Goal: Task Accomplishment & Management: Manage account settings

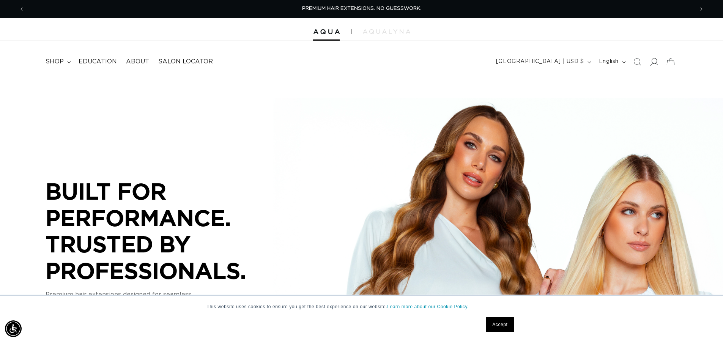
click at [657, 63] on icon at bounding box center [654, 62] width 8 height 8
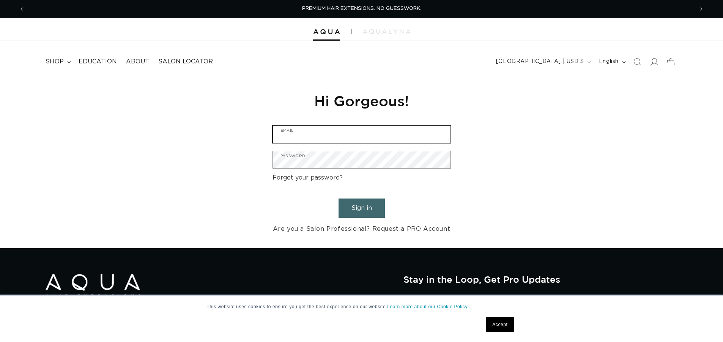
click at [387, 128] on input "Email" at bounding box center [362, 134] width 178 height 17
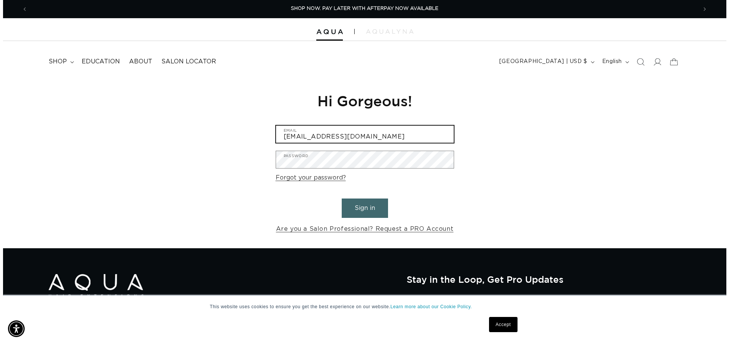
scroll to position [0, 675]
type input "[EMAIL_ADDRESS][DOMAIN_NAME]"
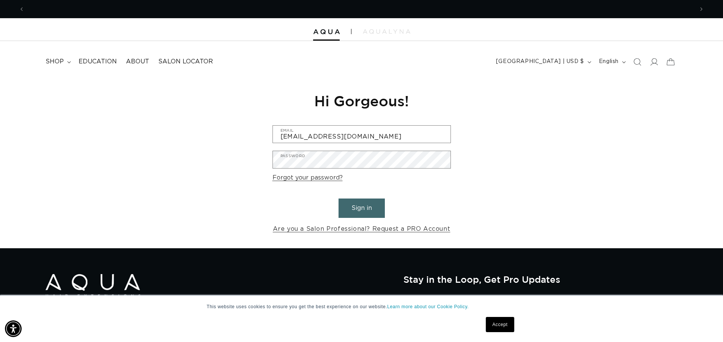
scroll to position [0, 1339]
